Goal: Information Seeking & Learning: Check status

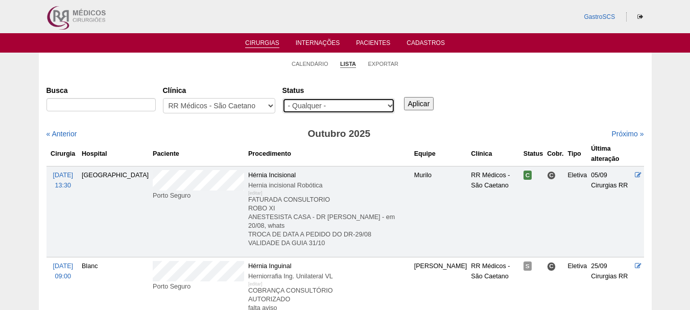
click at [312, 101] on select "- Qualquer - Reservada Confirmada Suspensa Cancelada" at bounding box center [338, 105] width 112 height 15
select select "conf"
click at [282, 98] on select "- Qualquer - Reservada Confirmada Suspensa Cancelada" at bounding box center [338, 105] width 112 height 15
click at [419, 106] on input "Aplicar" at bounding box center [419, 103] width 30 height 13
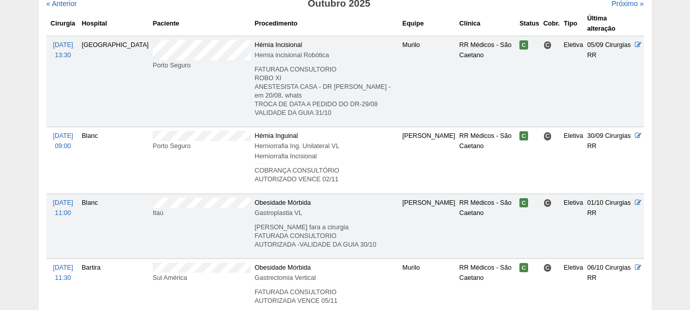
scroll to position [51, 0]
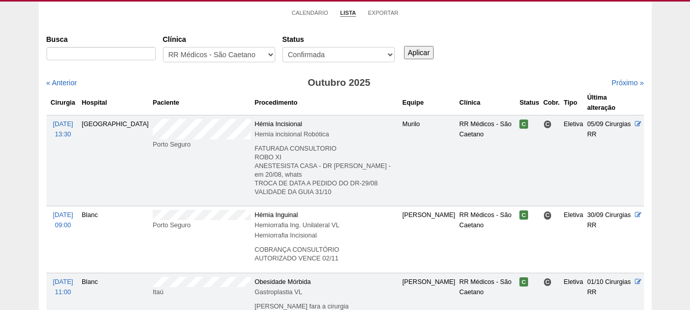
click at [68, 78] on div "« Anterior" at bounding box center [118, 83] width 144 height 10
click at [67, 83] on link "« Anterior" at bounding box center [61, 83] width 31 height 8
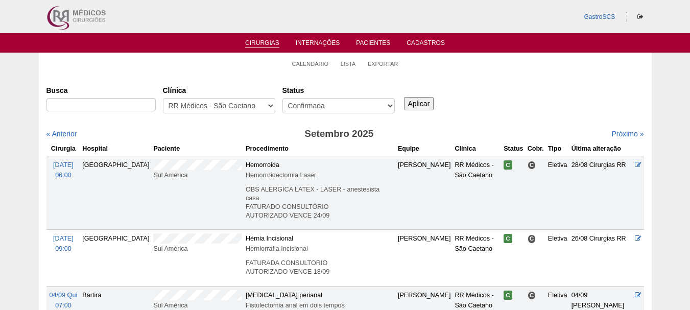
click at [612, 132] on link "Próximo »" at bounding box center [627, 134] width 32 height 8
